Goal: Task Accomplishment & Management: Use online tool/utility

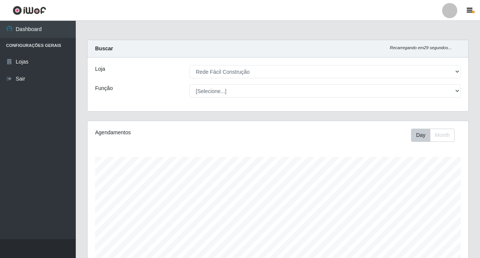
select select "318"
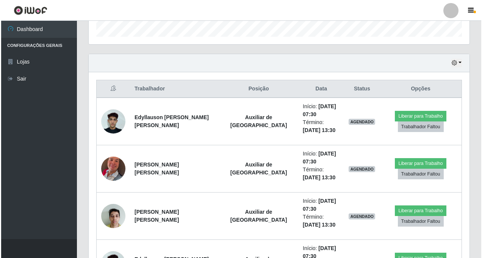
scroll to position [157, 381]
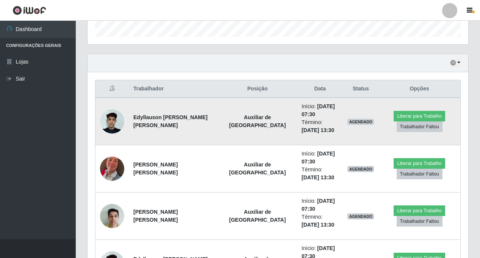
click at [106, 118] on img at bounding box center [112, 121] width 24 height 32
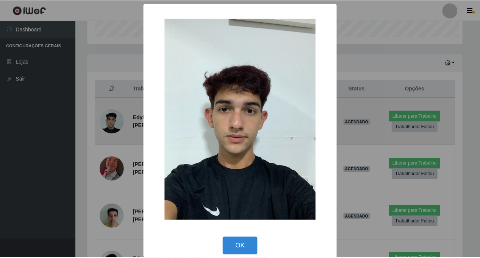
scroll to position [157, 377]
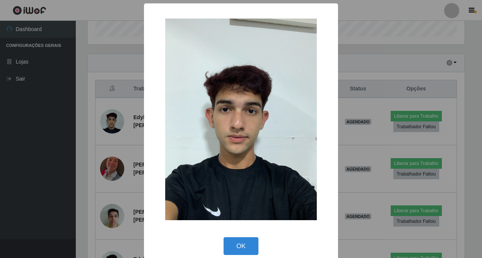
click at [106, 118] on div "× OK Cancel" at bounding box center [241, 129] width 482 height 258
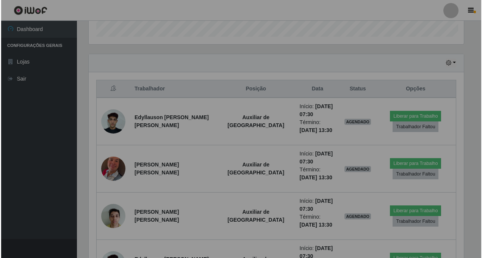
scroll to position [157, 381]
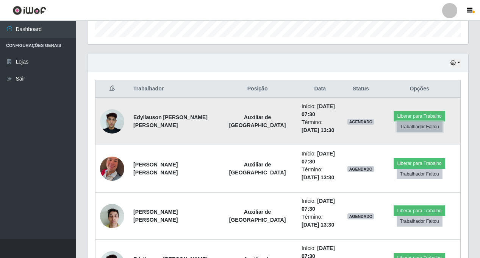
click at [406, 124] on button "Trabalhador Faltou" at bounding box center [420, 127] width 46 height 11
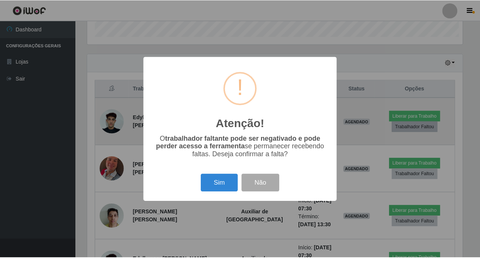
scroll to position [157, 377]
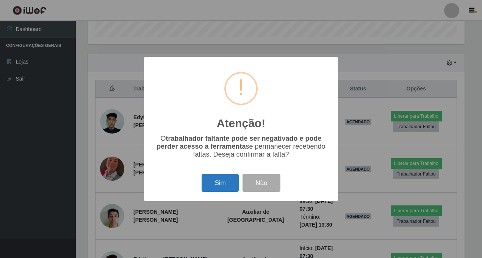
click at [220, 185] on button "Sim" at bounding box center [220, 183] width 37 height 18
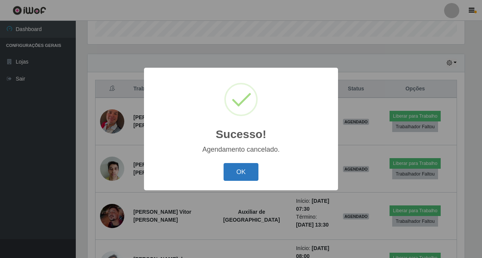
click at [243, 174] on button "OK" at bounding box center [241, 172] width 35 height 18
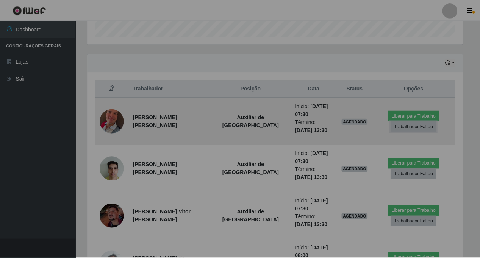
scroll to position [157, 381]
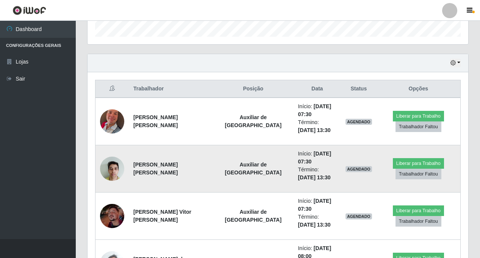
click at [113, 158] on img at bounding box center [112, 169] width 24 height 32
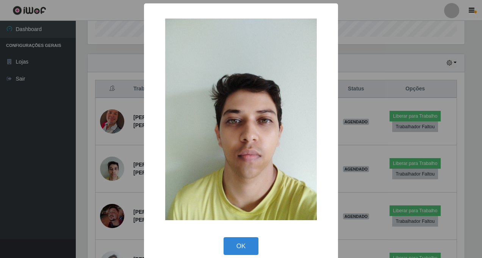
click at [112, 168] on div "× OK Cancel" at bounding box center [241, 129] width 482 height 258
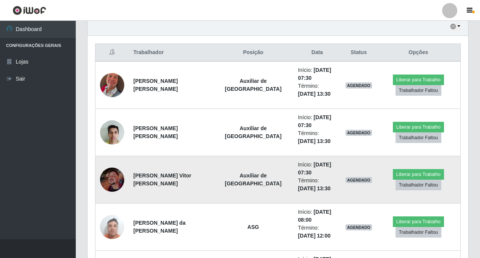
scroll to position [307, 0]
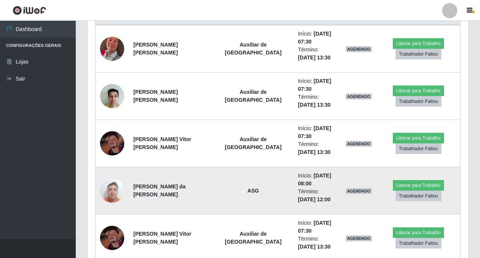
click at [110, 175] on img at bounding box center [112, 191] width 24 height 32
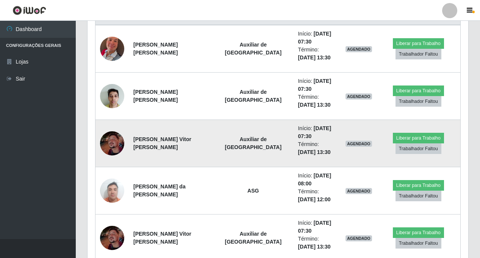
click at [113, 132] on img at bounding box center [112, 144] width 24 height 24
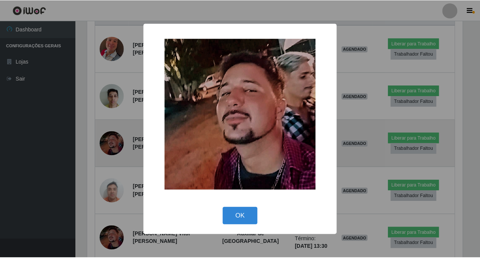
scroll to position [157, 377]
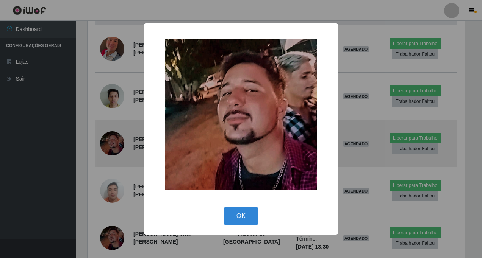
click at [113, 128] on div "× OK Cancel" at bounding box center [241, 129] width 482 height 258
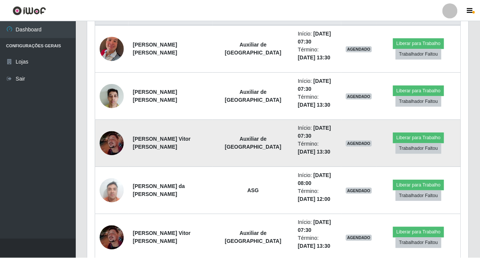
scroll to position [157, 381]
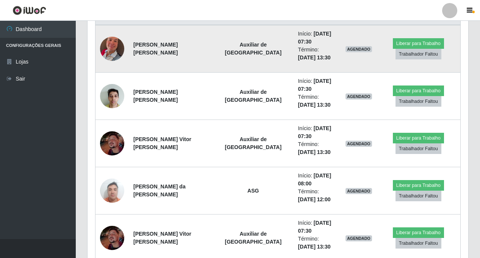
click at [115, 45] on img at bounding box center [112, 48] width 24 height 43
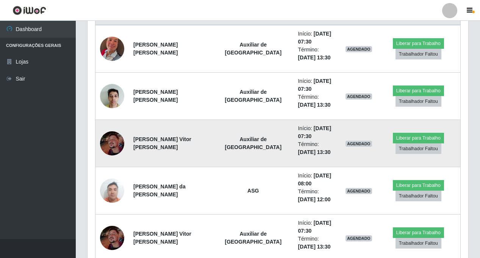
click at [113, 132] on img at bounding box center [112, 144] width 24 height 24
